Goal: Transaction & Acquisition: Purchase product/service

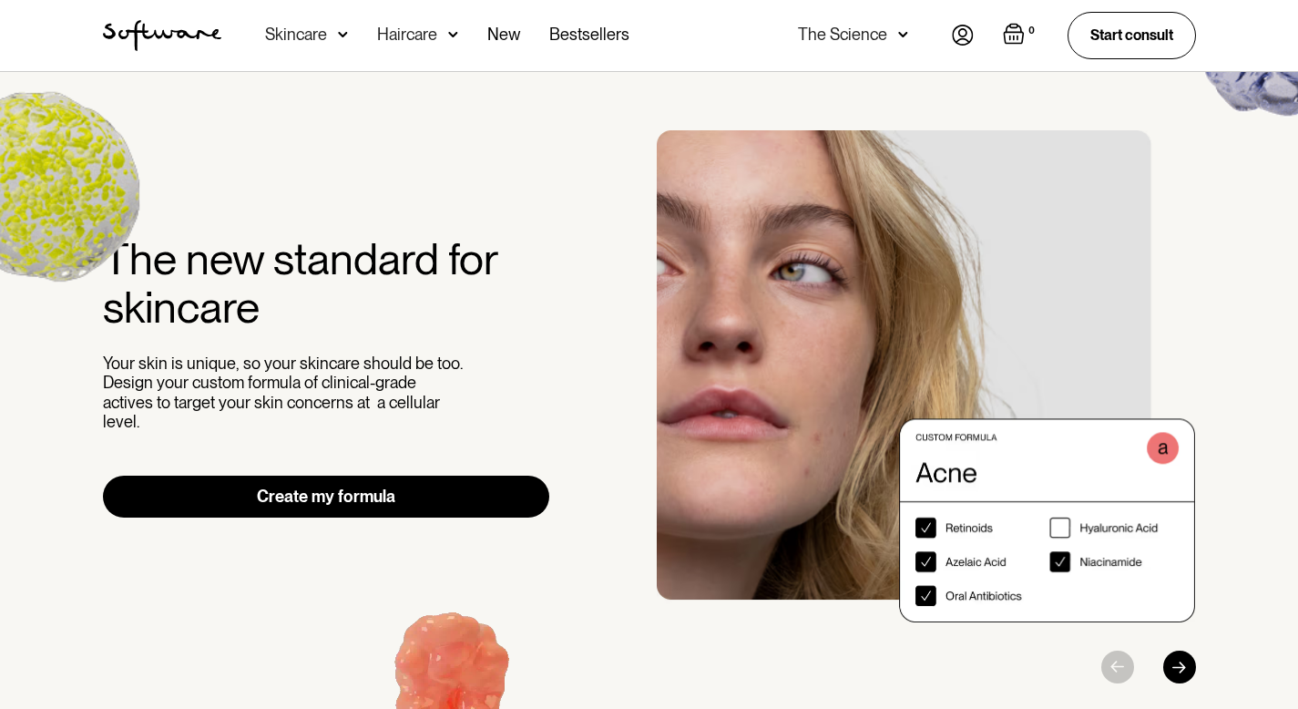
click at [41, 194] on img at bounding box center [42, 187] width 238 height 230
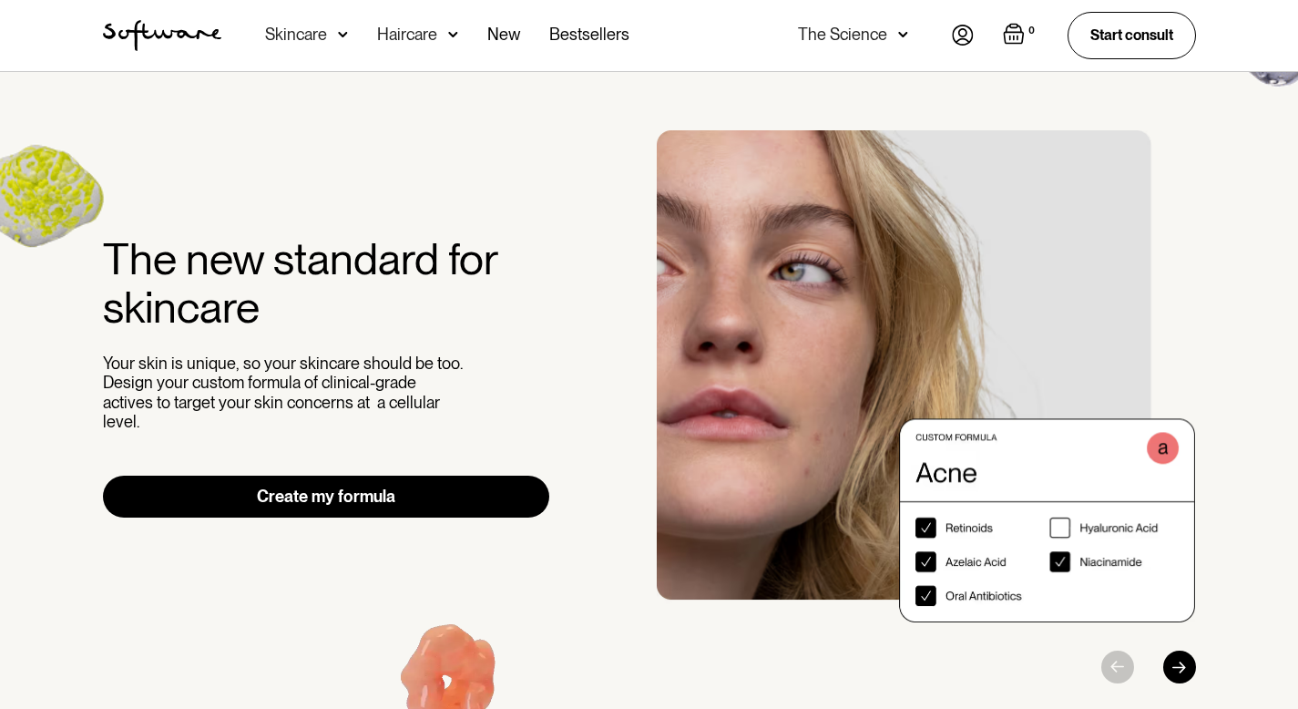
click at [41, 194] on img at bounding box center [42, 187] width 238 height 230
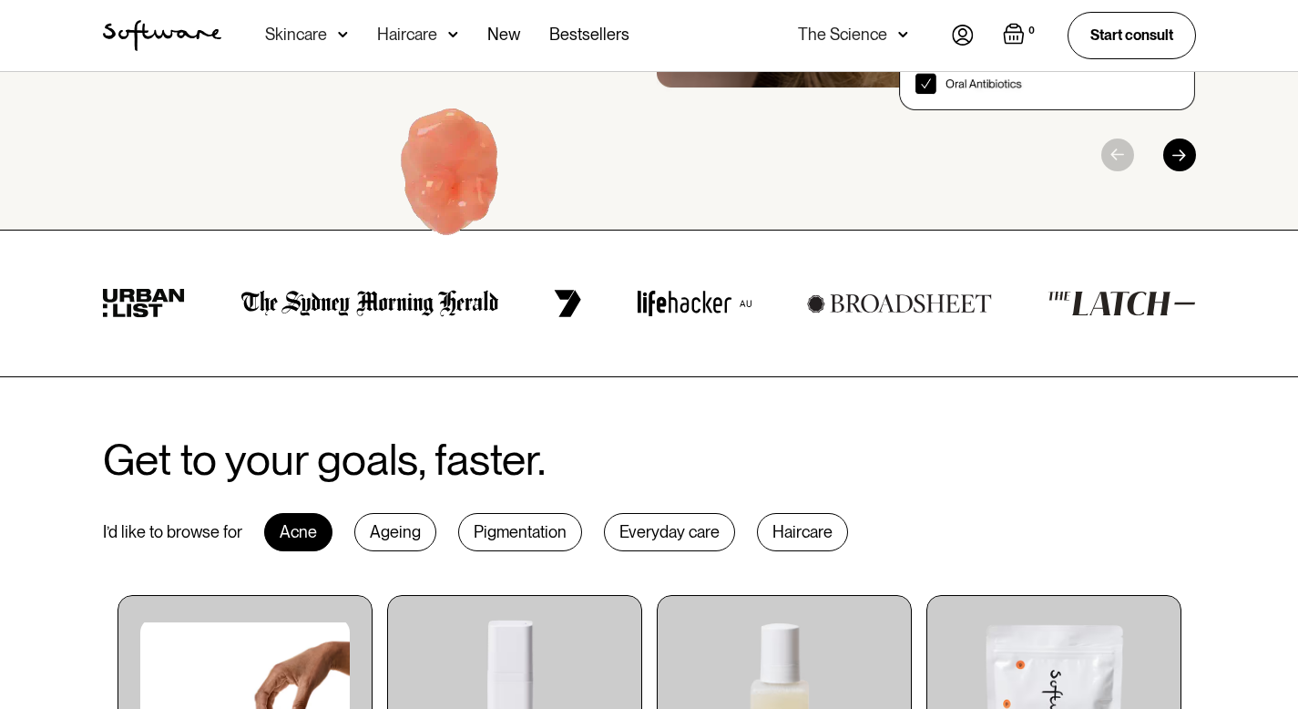
scroll to position [94, 0]
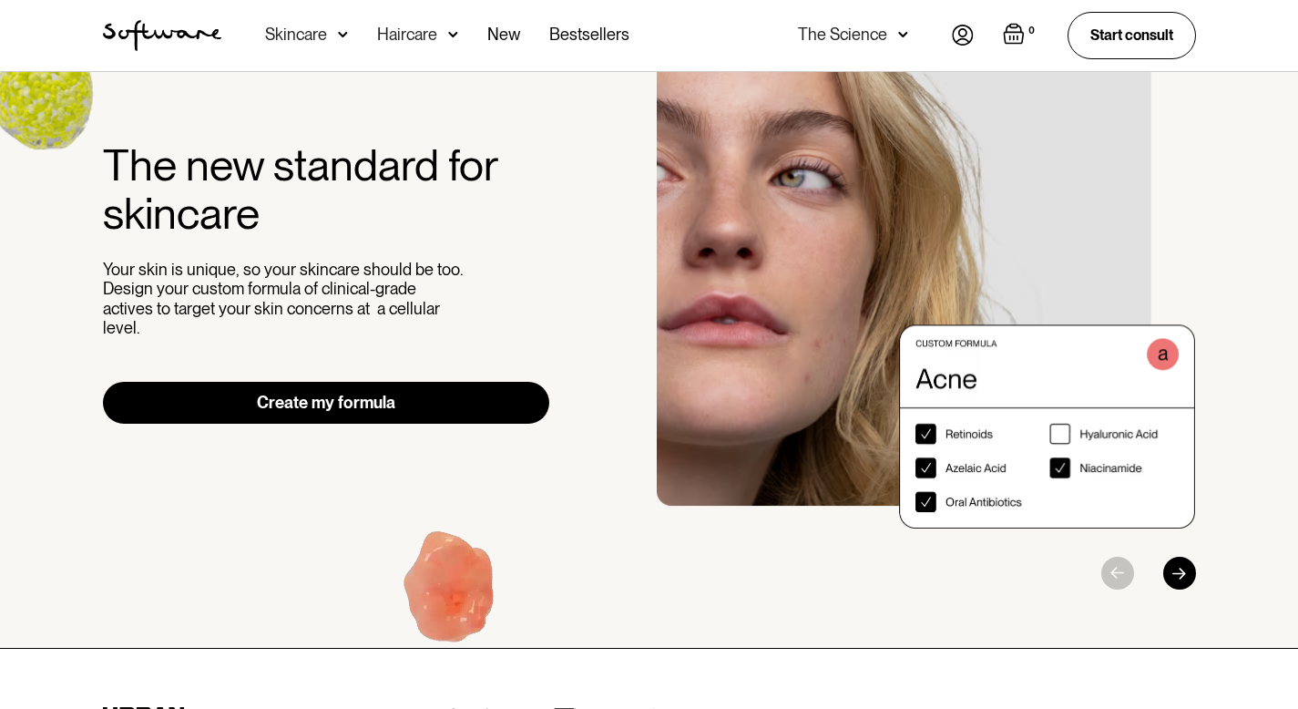
click at [294, 396] on link "Create my formula" at bounding box center [326, 403] width 447 height 42
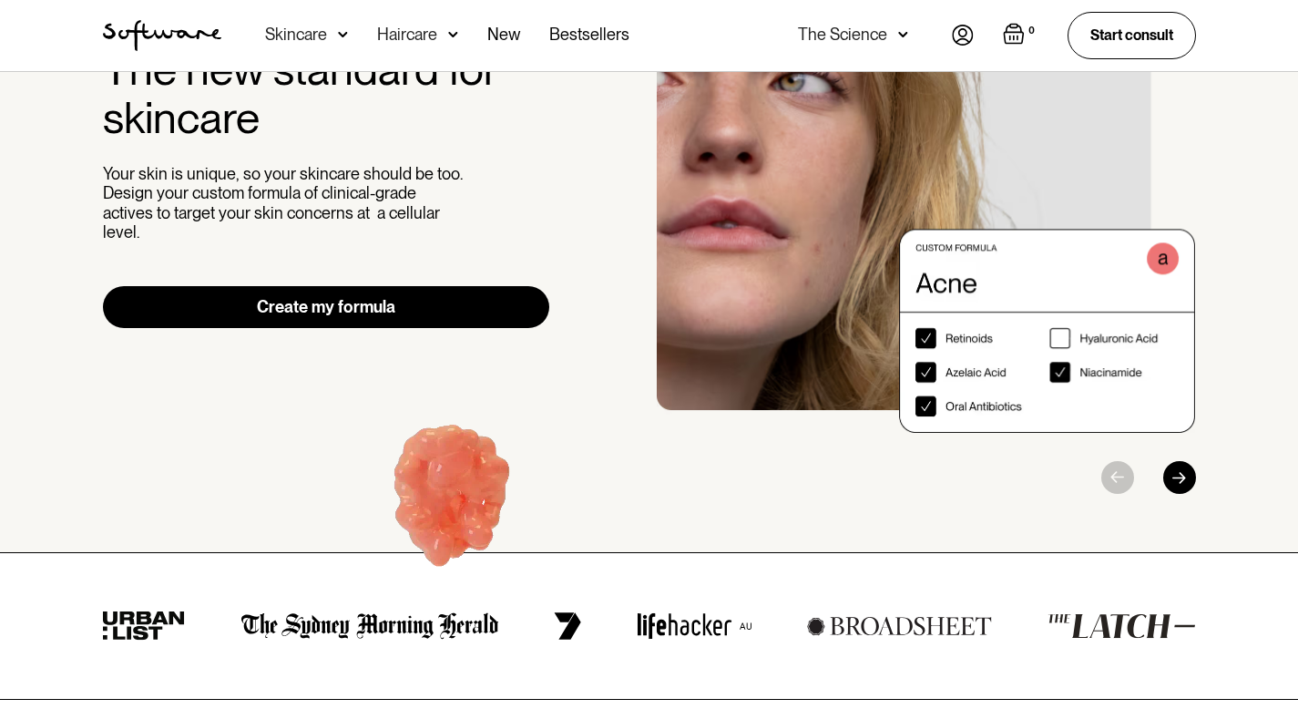
scroll to position [0, 0]
